Goal: Check status: Check status

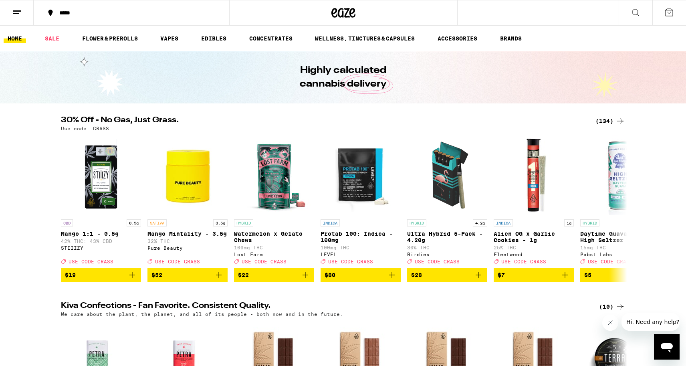
click at [11, 11] on button at bounding box center [17, 12] width 34 height 25
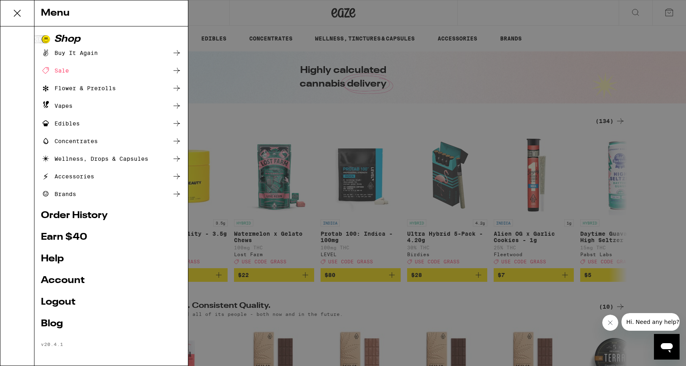
click at [95, 212] on link "Order History" at bounding box center [111, 216] width 141 height 10
